Goal: Information Seeking & Learning: Learn about a topic

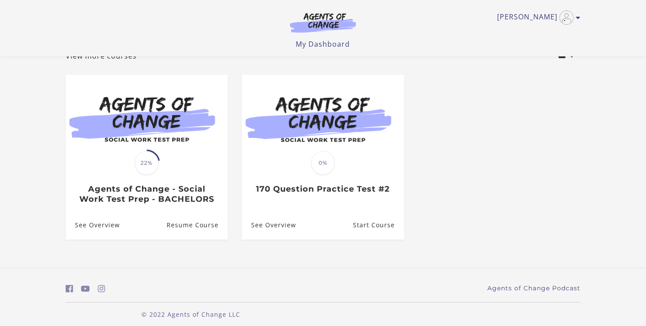
scroll to position [69, 0]
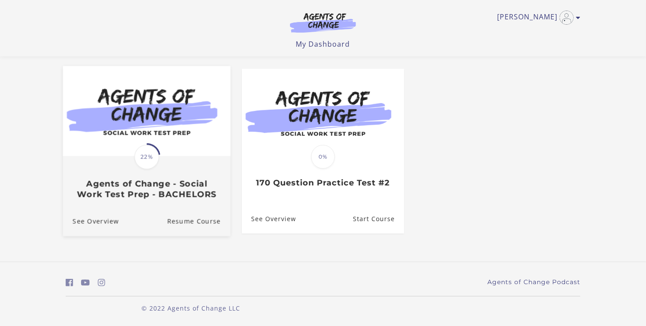
click at [144, 163] on span "22%" at bounding box center [146, 157] width 25 height 25
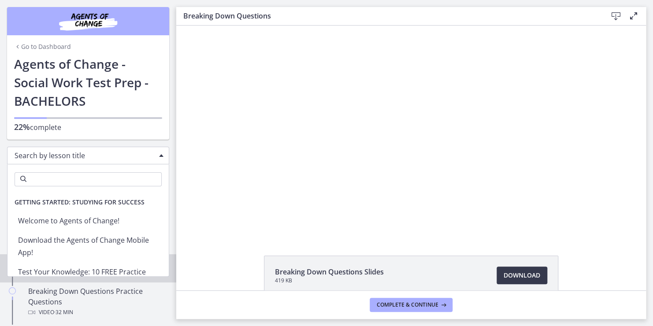
click at [155, 154] on div "Search by lesson title" at bounding box center [88, 156] width 162 height 18
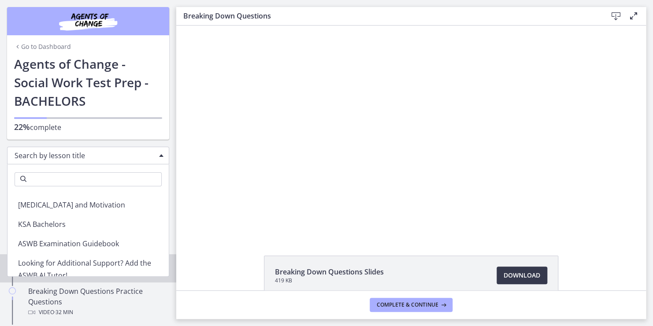
scroll to position [170, 0]
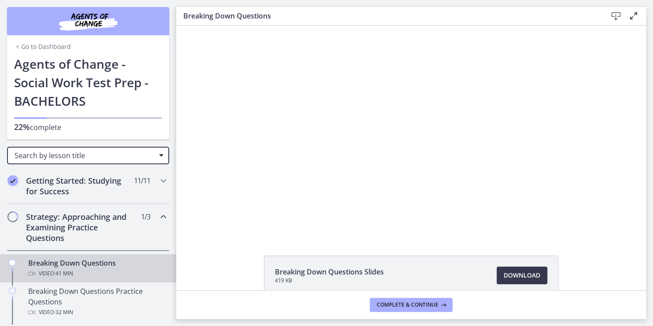
click at [154, 154] on div "Search by lesson title" at bounding box center [88, 156] width 162 height 18
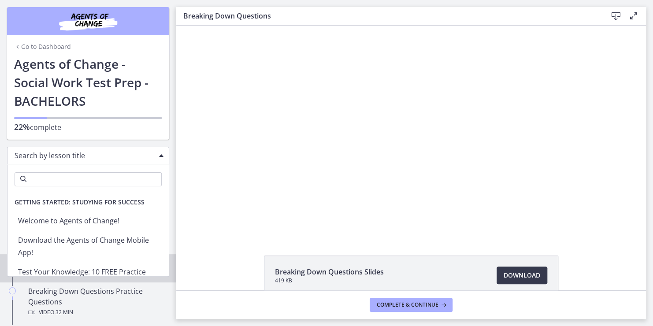
scroll to position [95, 0]
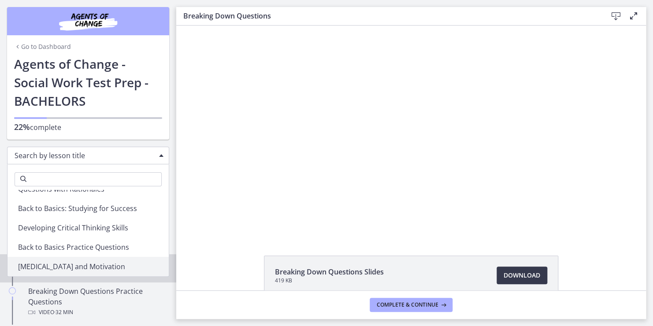
click at [154, 154] on div "Search by lesson title" at bounding box center [88, 156] width 162 height 18
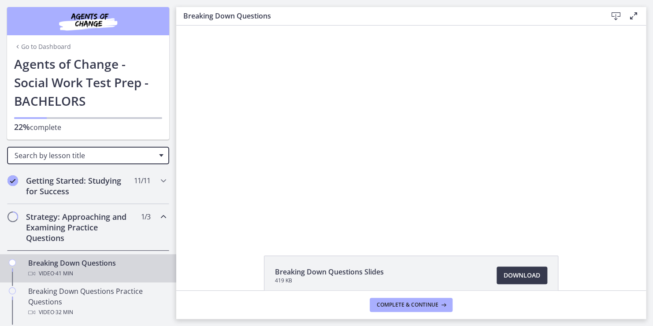
click at [154, 154] on div "Search by lesson title" at bounding box center [88, 156] width 162 height 18
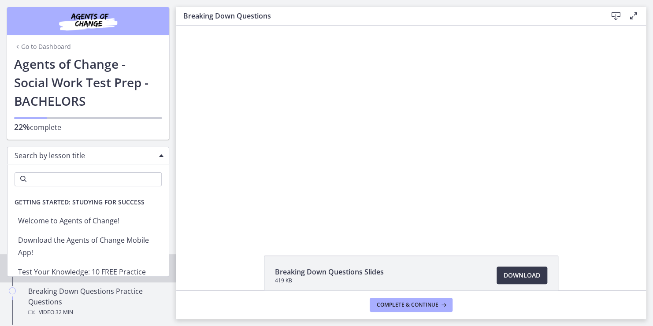
click at [154, 154] on div "Search by lesson title" at bounding box center [88, 156] width 162 height 18
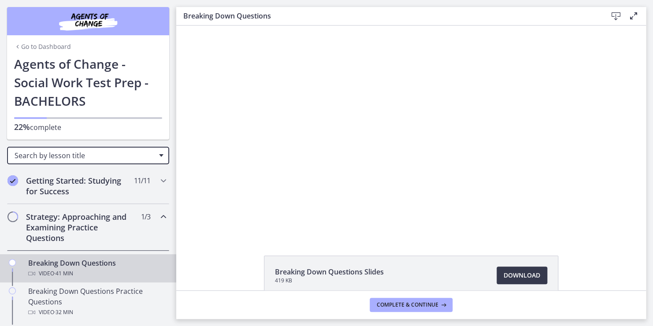
click at [154, 154] on div "Search by lesson title" at bounding box center [88, 156] width 162 height 18
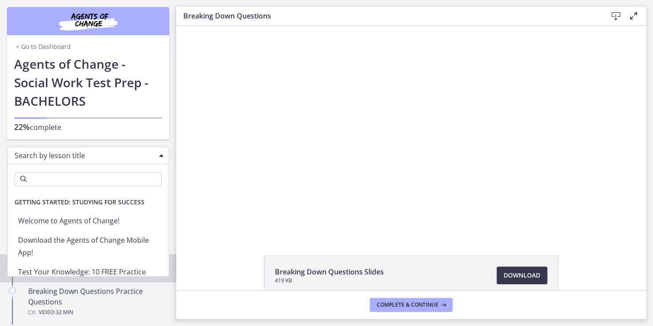
scroll to position [95, 0]
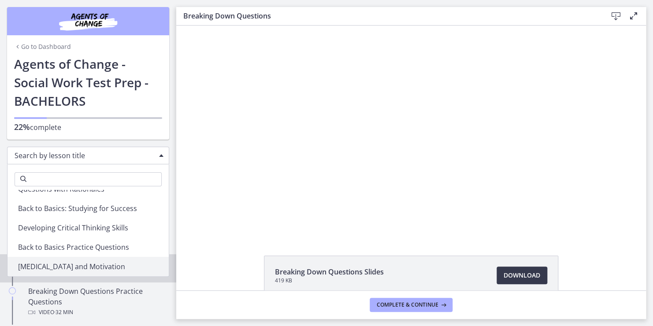
click at [154, 154] on div "Search by lesson title" at bounding box center [88, 156] width 162 height 18
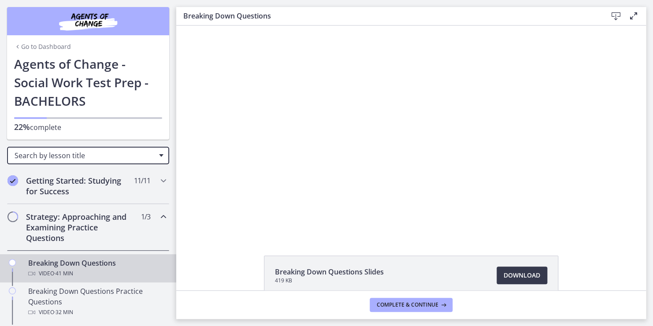
click at [154, 154] on div "Search by lesson title" at bounding box center [88, 156] width 162 height 18
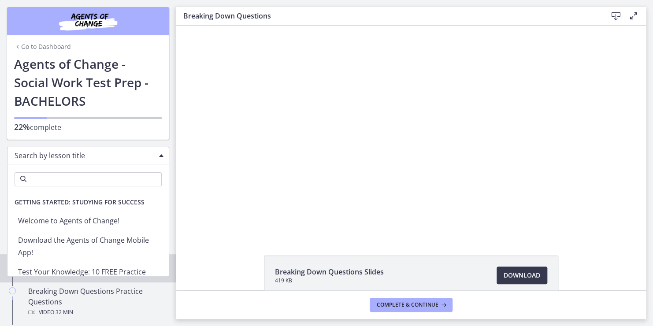
click at [154, 154] on div "Search by lesson title" at bounding box center [88, 156] width 162 height 18
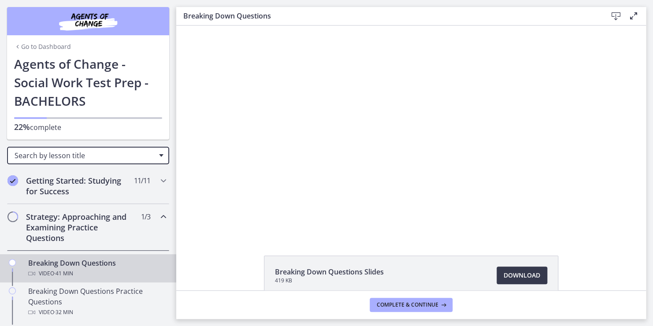
click at [154, 154] on div "Search by lesson title" at bounding box center [88, 156] width 162 height 18
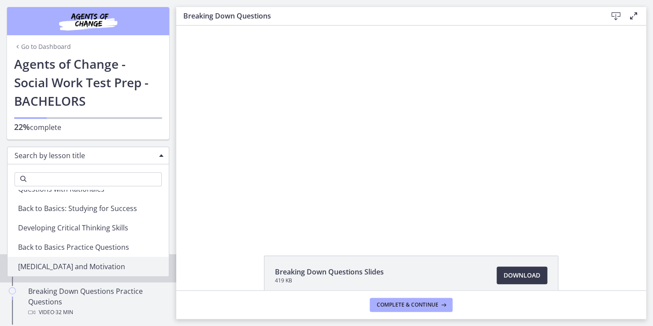
click at [154, 154] on div "Search by lesson title" at bounding box center [88, 156] width 162 height 18
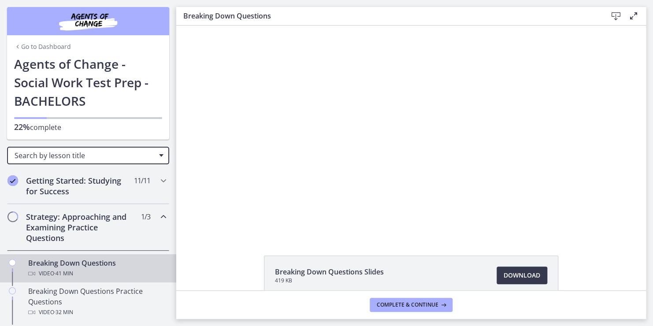
click at [154, 154] on div "Search by lesson title" at bounding box center [88, 156] width 162 height 18
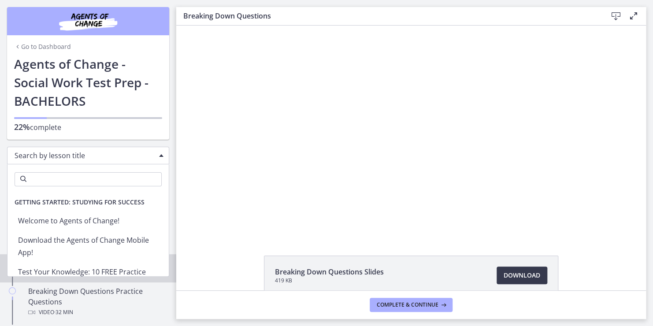
click at [154, 154] on div "Search by lesson title" at bounding box center [88, 156] width 162 height 18
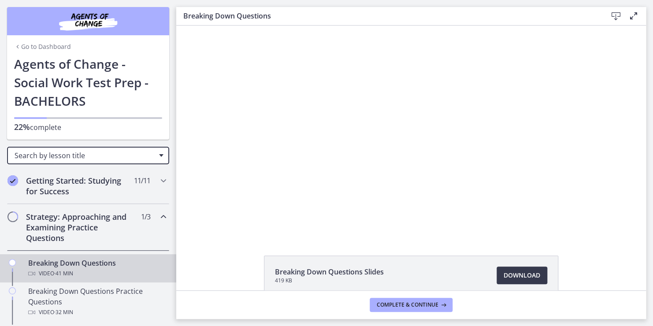
click at [154, 154] on div "Search by lesson title" at bounding box center [88, 156] width 162 height 18
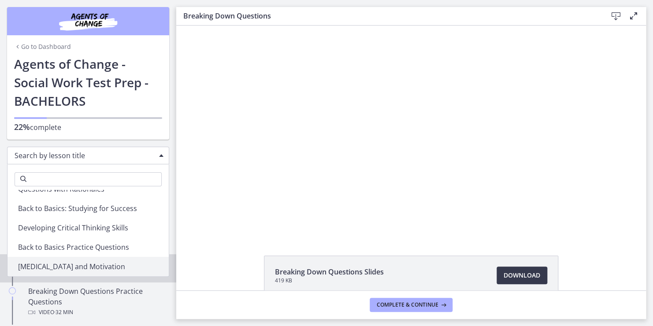
click at [154, 154] on div "Search by lesson title" at bounding box center [88, 156] width 162 height 18
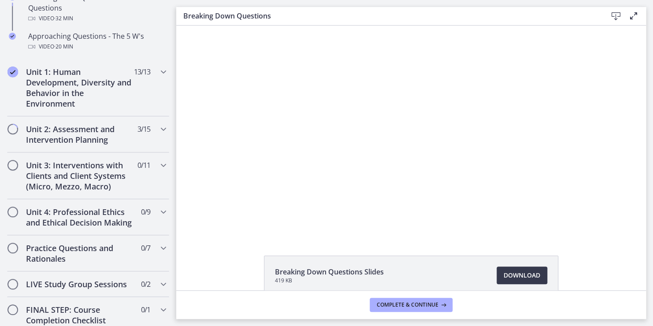
scroll to position [299, 0]
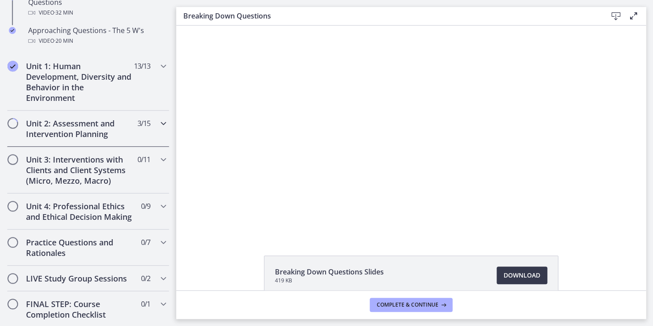
click at [159, 125] on icon "Chapters" at bounding box center [163, 123] width 11 height 11
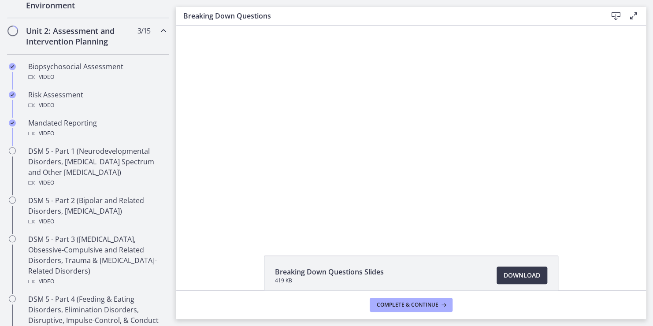
scroll to position [299, 0]
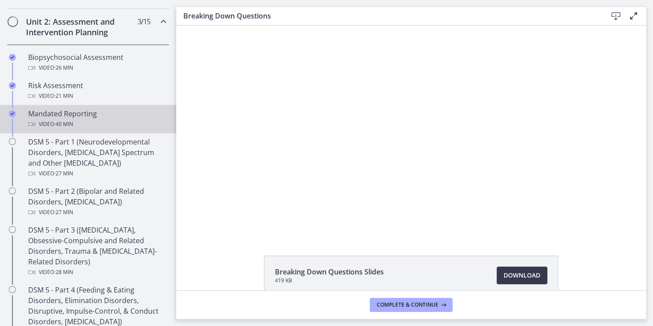
click at [85, 113] on div "Mandated Reporting Video · 40 min" at bounding box center [96, 118] width 137 height 21
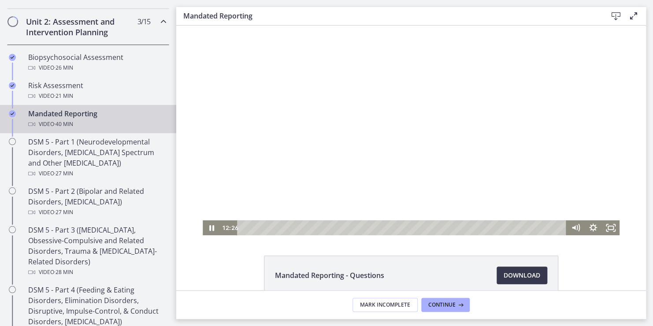
drag, startPoint x: 419, startPoint y: 166, endPoint x: 403, endPoint y: 217, distance: 53.5
click at [419, 166] on div at bounding box center [411, 131] width 417 height 210
click at [451, 177] on div at bounding box center [411, 131] width 417 height 210
click at [494, 122] on div at bounding box center [411, 131] width 417 height 210
click at [243, 196] on div at bounding box center [411, 131] width 417 height 210
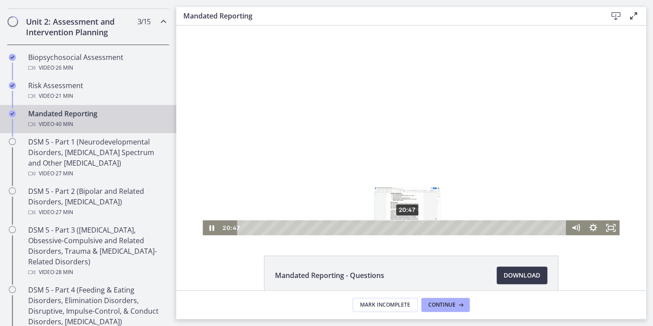
click at [404, 229] on div "20:47" at bounding box center [402, 227] width 318 height 15
click at [210, 227] on icon "Pause" at bounding box center [211, 228] width 5 height 6
click at [332, 183] on div at bounding box center [411, 131] width 417 height 210
click at [316, 176] on div at bounding box center [411, 131] width 417 height 210
click at [323, 156] on div at bounding box center [411, 131] width 417 height 210
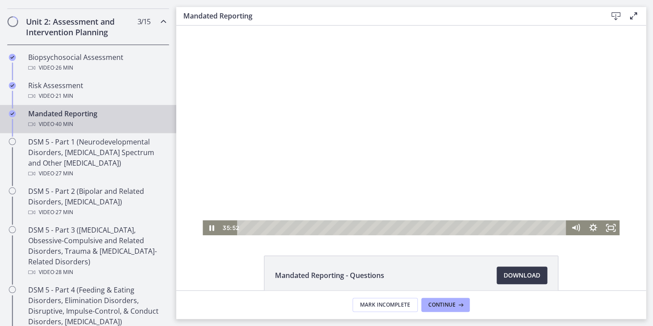
click at [351, 207] on div at bounding box center [411, 131] width 417 height 210
click at [359, 199] on div at bounding box center [411, 131] width 417 height 210
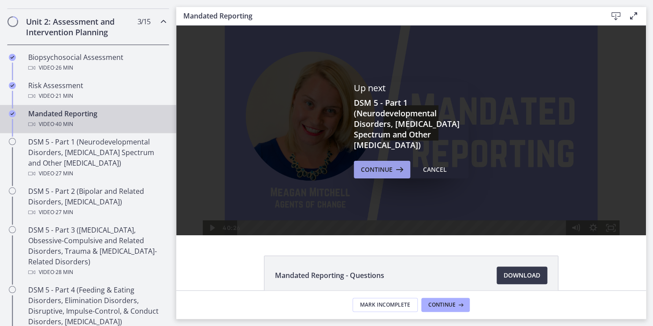
click at [377, 173] on span "Continue" at bounding box center [377, 169] width 32 height 11
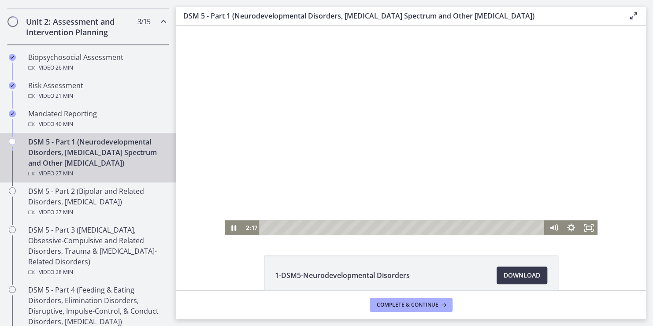
click at [471, 60] on div at bounding box center [411, 131] width 373 height 210
click at [413, 127] on div at bounding box center [411, 131] width 373 height 210
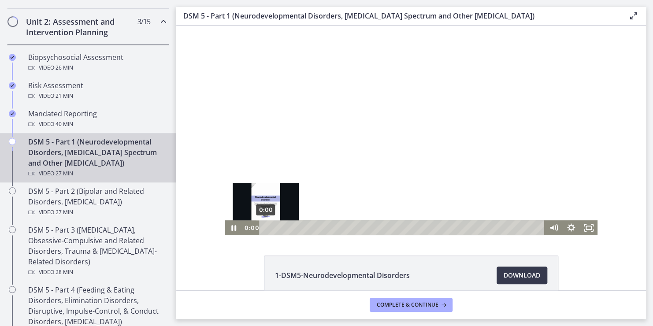
click at [266, 227] on div "0:00" at bounding box center [403, 227] width 274 height 15
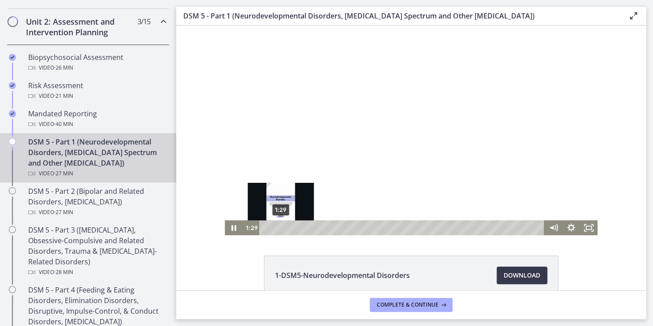
click at [277, 229] on div "1:29" at bounding box center [403, 227] width 274 height 15
click at [279, 229] on div "1:40" at bounding box center [403, 227] width 274 height 15
click at [273, 229] on div "1:06" at bounding box center [403, 227] width 274 height 15
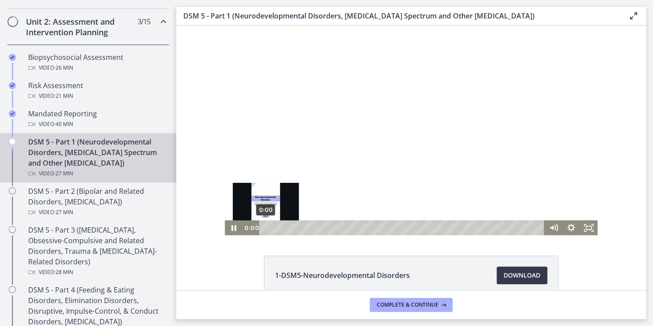
click at [266, 225] on div "0:00" at bounding box center [403, 227] width 274 height 15
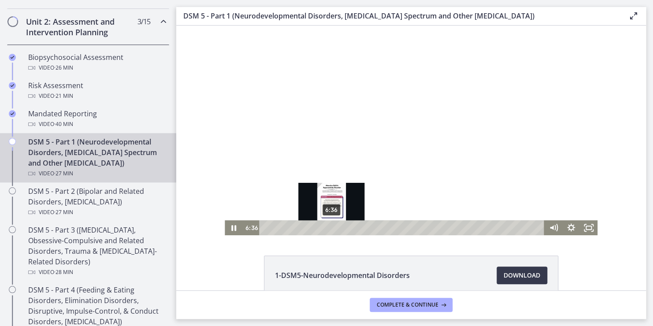
click at [328, 228] on div "6:36" at bounding box center [403, 227] width 274 height 15
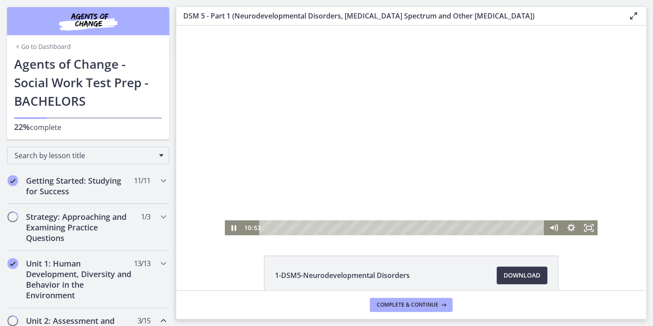
scroll to position [299, 0]
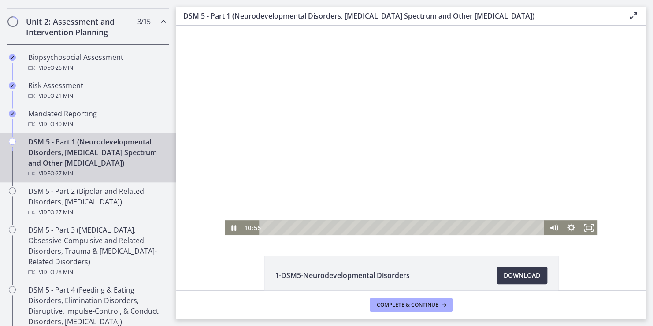
click at [375, 100] on div at bounding box center [411, 131] width 373 height 210
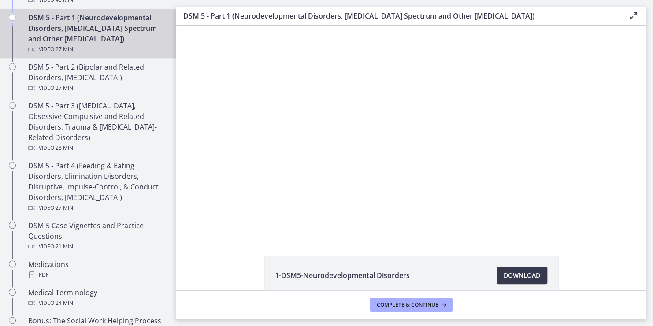
scroll to position [422, 0]
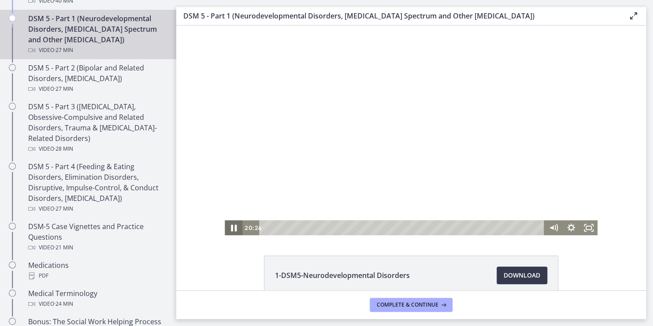
click at [224, 225] on icon "Pause" at bounding box center [233, 228] width 21 height 18
